Goal: Task Accomplishment & Management: Complete application form

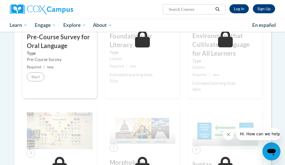
scroll to position [90, 0]
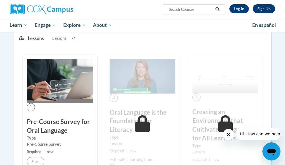
click at [49, 83] on img at bounding box center [60, 81] width 66 height 44
click at [39, 124] on h3 "Pre-Course Survey for Oral Language" at bounding box center [60, 126] width 66 height 18
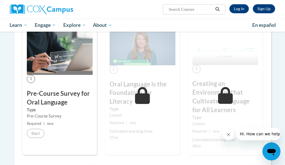
click at [45, 114] on div "Pre-Course Survey" at bounding box center [60, 116] width 66 height 6
click at [35, 123] on span "Required" at bounding box center [34, 123] width 14 height 4
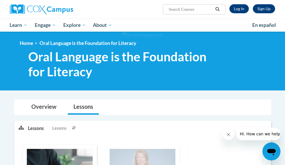
scroll to position [28, 0]
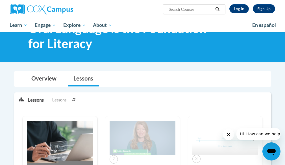
click at [74, 100] on icon at bounding box center [73, 99] width 3 height 3
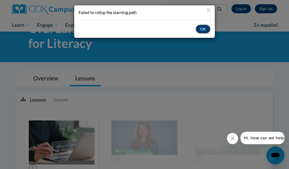
click at [206, 28] on button "OK" at bounding box center [203, 29] width 15 height 9
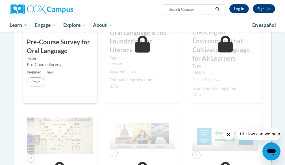
scroll to position [113, 0]
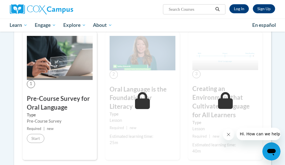
click at [56, 82] on div "1 Pre-Course Survey for Oral Language Type Pre-Course Survey Required | new Sta…" at bounding box center [60, 96] width 74 height 128
click at [54, 101] on h3 "Pre-Course Survey for Oral Language" at bounding box center [60, 103] width 66 height 18
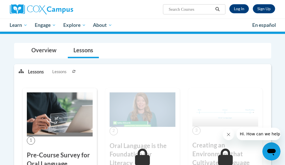
scroll to position [113, 0]
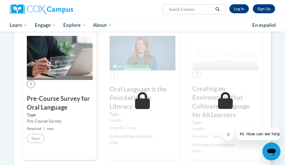
click at [29, 84] on span "1" at bounding box center [31, 84] width 8 height 8
click at [42, 58] on img at bounding box center [60, 58] width 66 height 44
click at [36, 115] on label "Type" at bounding box center [60, 115] width 66 height 6
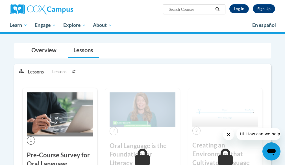
scroll to position [0, 0]
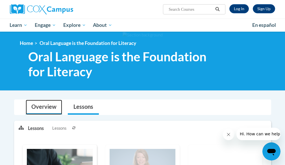
click at [49, 107] on link "Overview" at bounding box center [44, 107] width 36 height 15
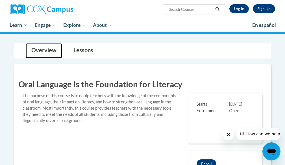
scroll to position [113, 0]
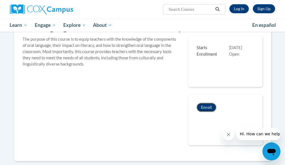
click at [201, 108] on button "Enroll" at bounding box center [207, 107] width 20 height 9
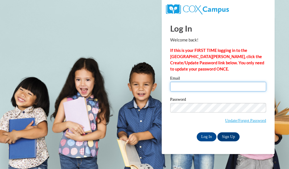
click at [213, 88] on input "Email" at bounding box center [218, 87] width 96 height 10
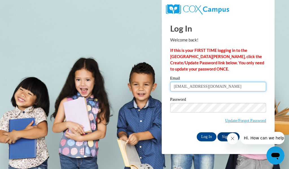
type input "yfernandez@atlantaspeechschool.org"
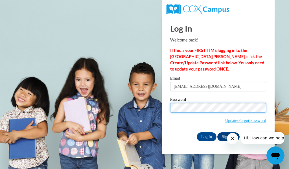
click at [197, 132] on input "Log In" at bounding box center [207, 136] width 20 height 9
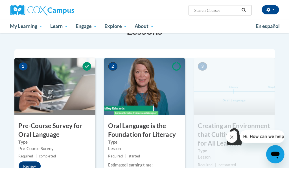
scroll to position [169, 0]
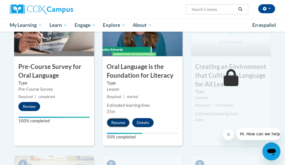
click at [118, 123] on button "Resume" at bounding box center [118, 122] width 23 height 9
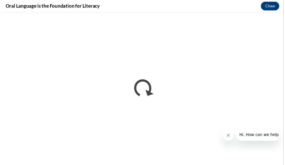
scroll to position [0, 0]
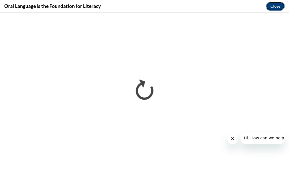
click at [274, 7] on button "Close" at bounding box center [275, 6] width 19 height 9
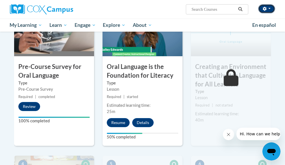
click at [271, 8] on span "button" at bounding box center [269, 8] width 2 height 1
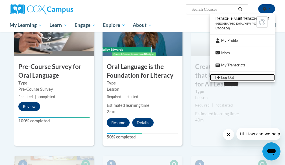
click at [237, 79] on link "Log Out" at bounding box center [242, 77] width 65 height 7
